Goal: Information Seeking & Learning: Learn about a topic

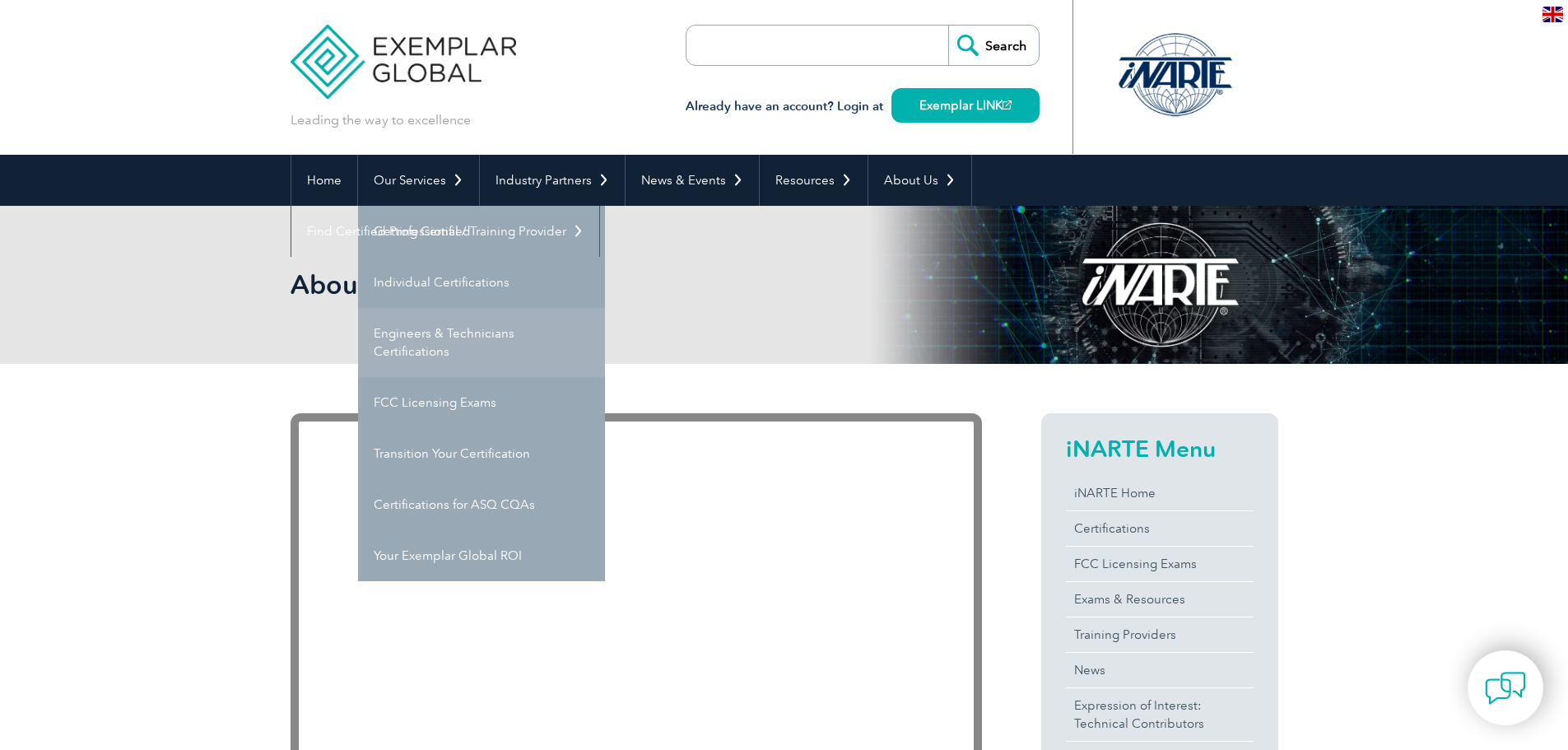
click at [465, 335] on link "Engineers & Technicians Certifications" at bounding box center [481, 342] width 247 height 69
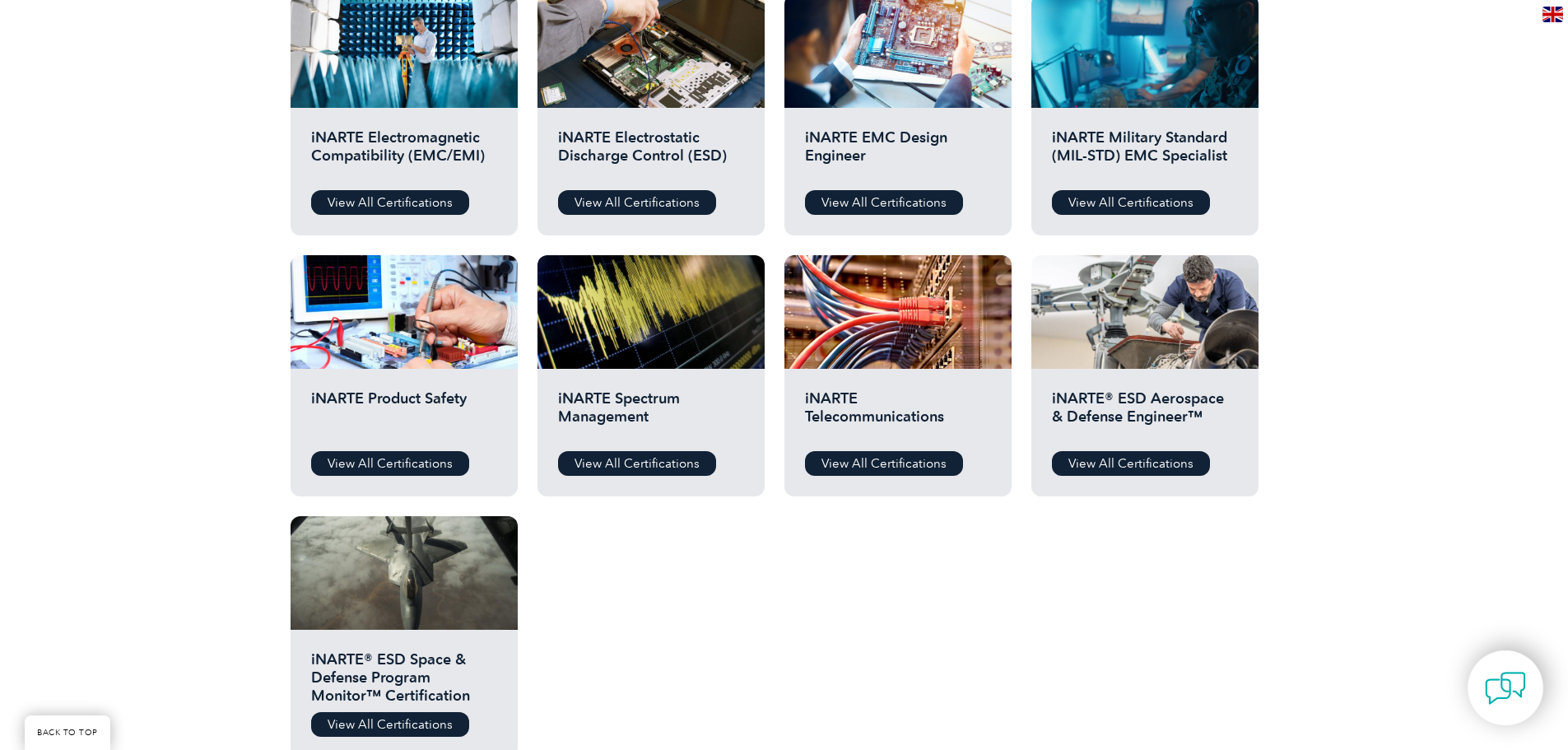
scroll to position [658, 0]
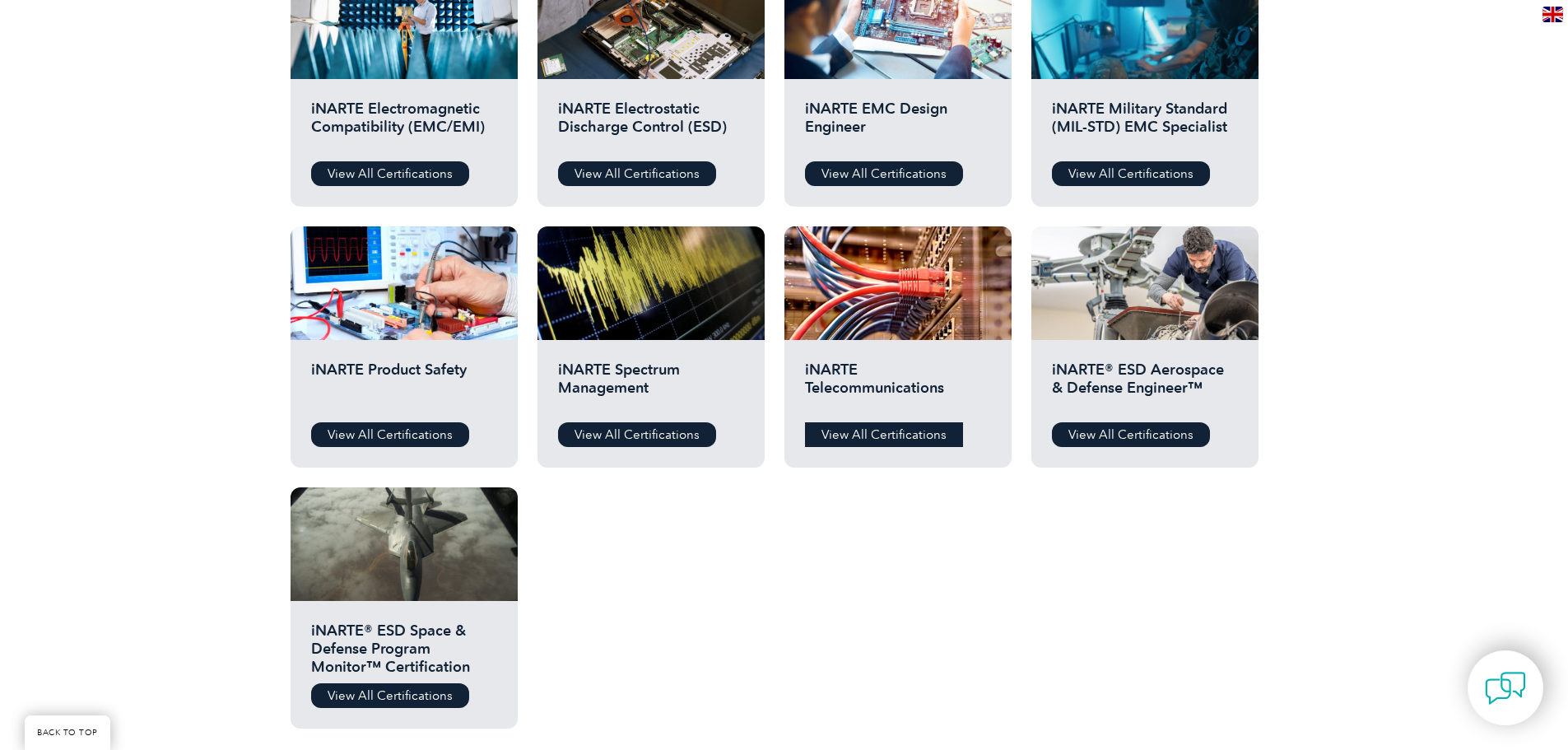
click at [876, 433] on link "View All Certifications" at bounding box center [884, 434] width 158 height 24
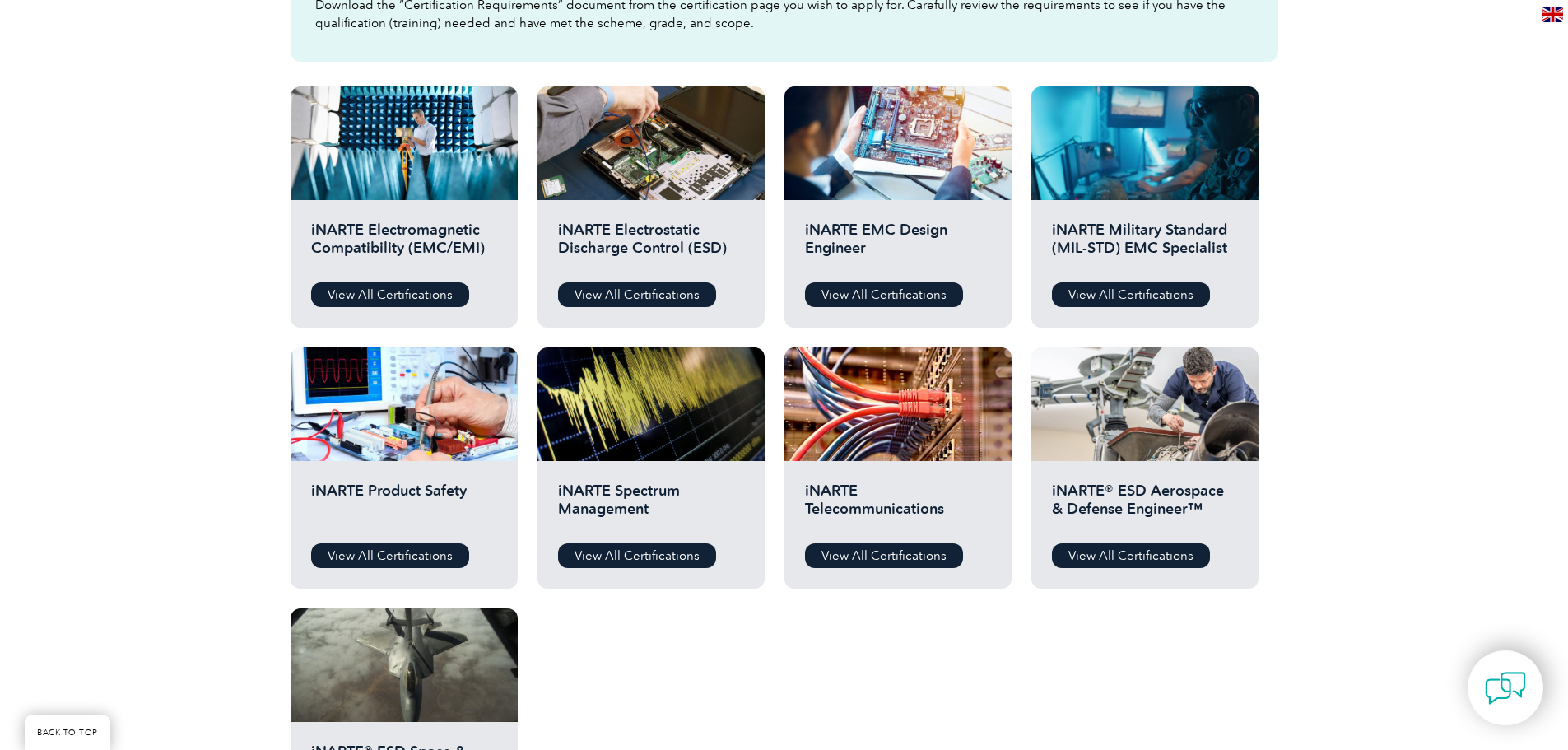
scroll to position [494, 0]
